Goal: Task Accomplishment & Management: Manage account settings

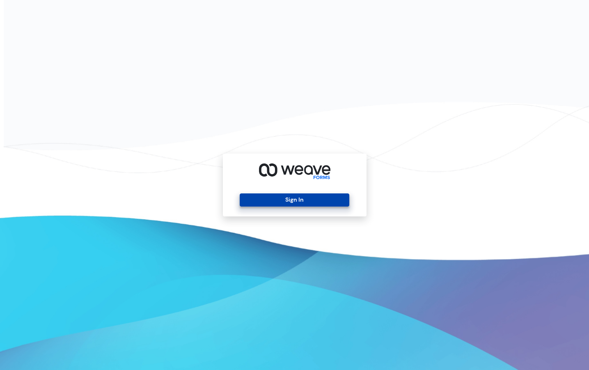
click at [310, 198] on button "Sign In" at bounding box center [295, 199] width 110 height 13
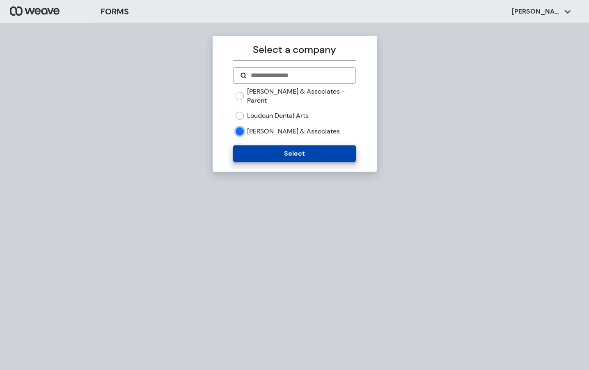
click at [262, 154] on button "Select" at bounding box center [294, 153] width 123 height 16
